Goal: Task Accomplishment & Management: Use online tool/utility

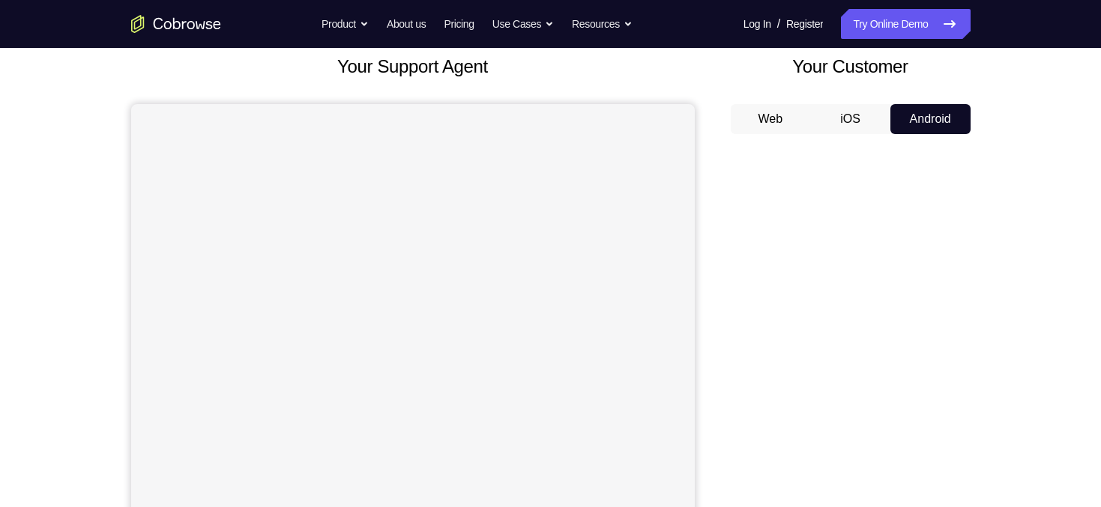
scroll to position [89, 0]
click at [782, 118] on button "Web" at bounding box center [771, 121] width 80 height 30
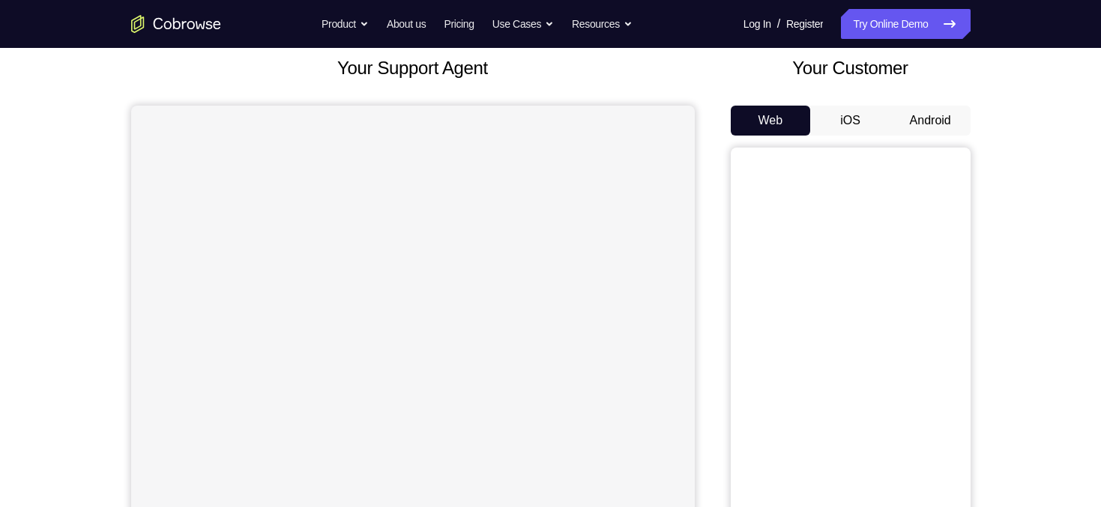
click at [866, 116] on button "iOS" at bounding box center [850, 121] width 80 height 30
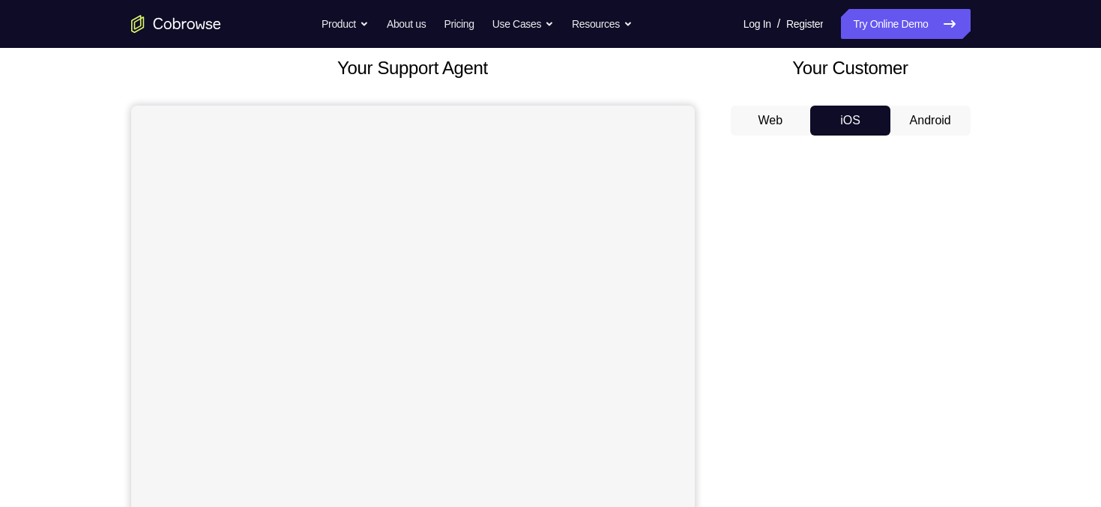
click at [947, 118] on button "Android" at bounding box center [930, 121] width 80 height 30
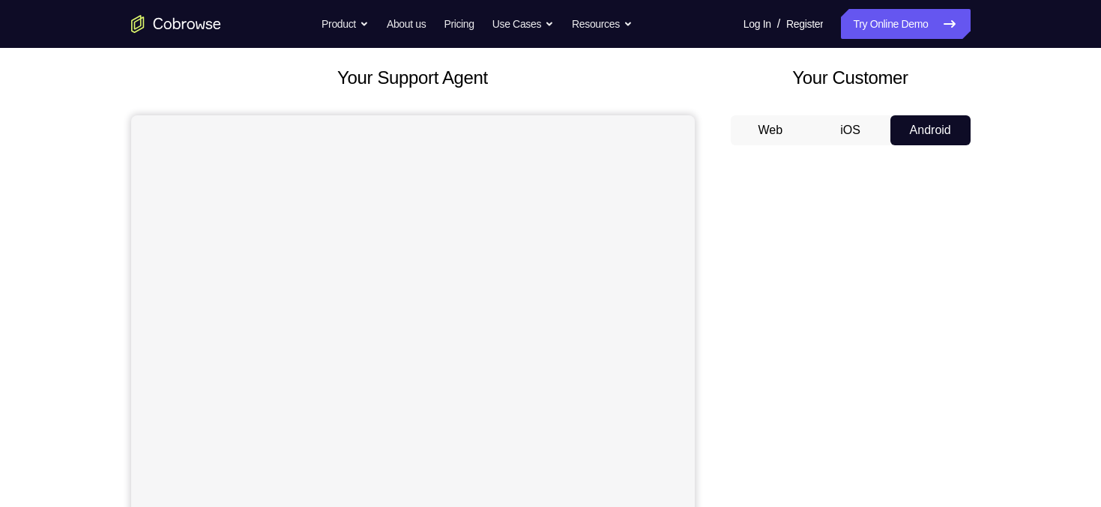
scroll to position [0, 0]
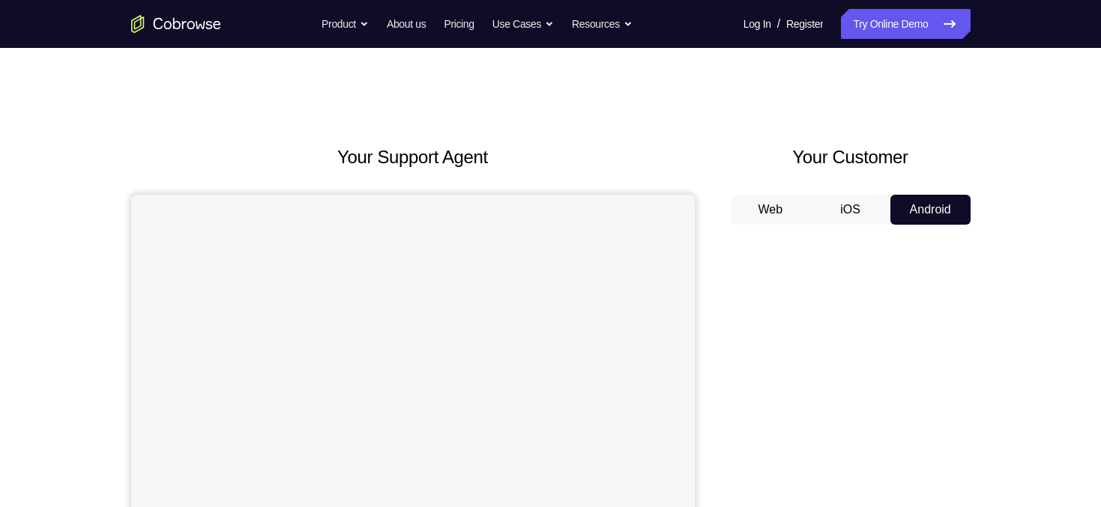
click at [863, 209] on button "iOS" at bounding box center [850, 210] width 80 height 30
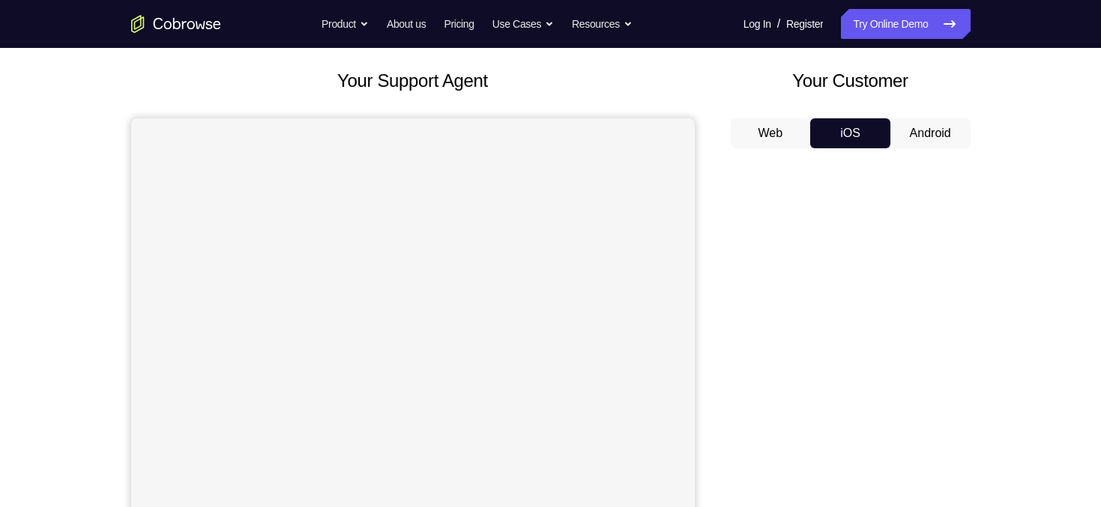
scroll to position [76, 0]
click at [951, 124] on button "Android" at bounding box center [930, 134] width 80 height 30
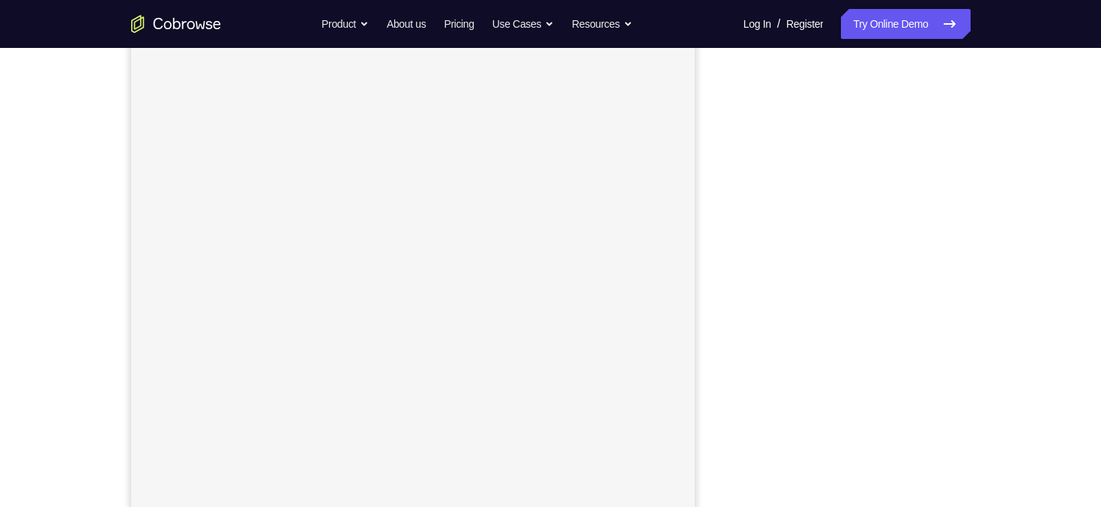
scroll to position [199, 0]
click at [912, 21] on link "Try Online Demo" at bounding box center [905, 24] width 129 height 30
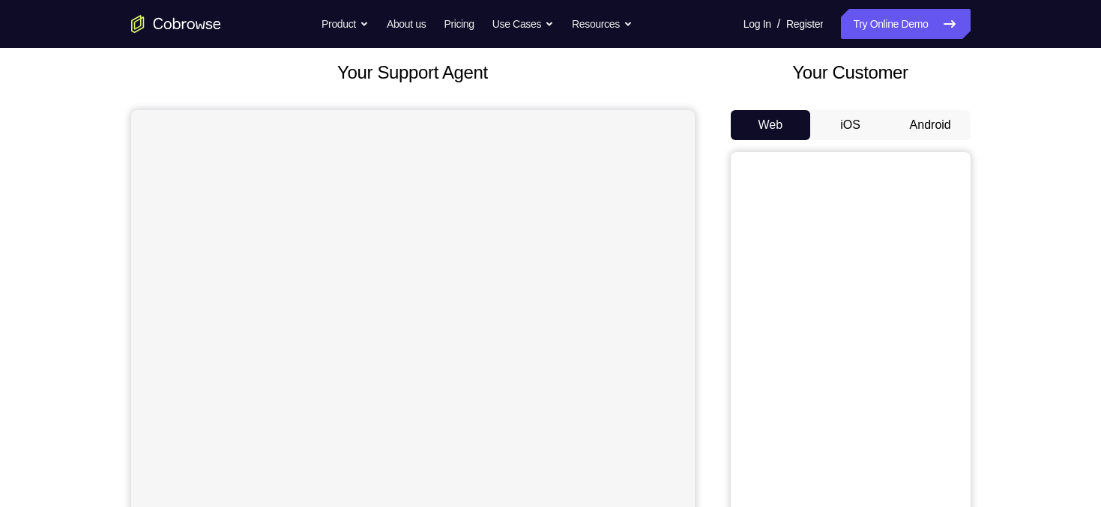
scroll to position [84, 0]
click at [929, 118] on button "Android" at bounding box center [930, 126] width 80 height 30
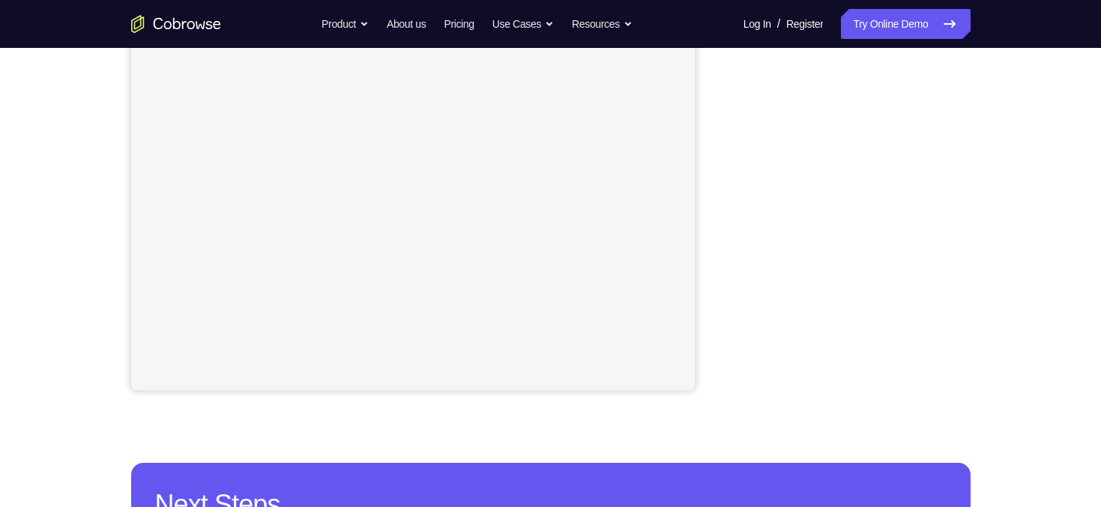
scroll to position [310, 0]
